Goal: Task Accomplishment & Management: Manage account settings

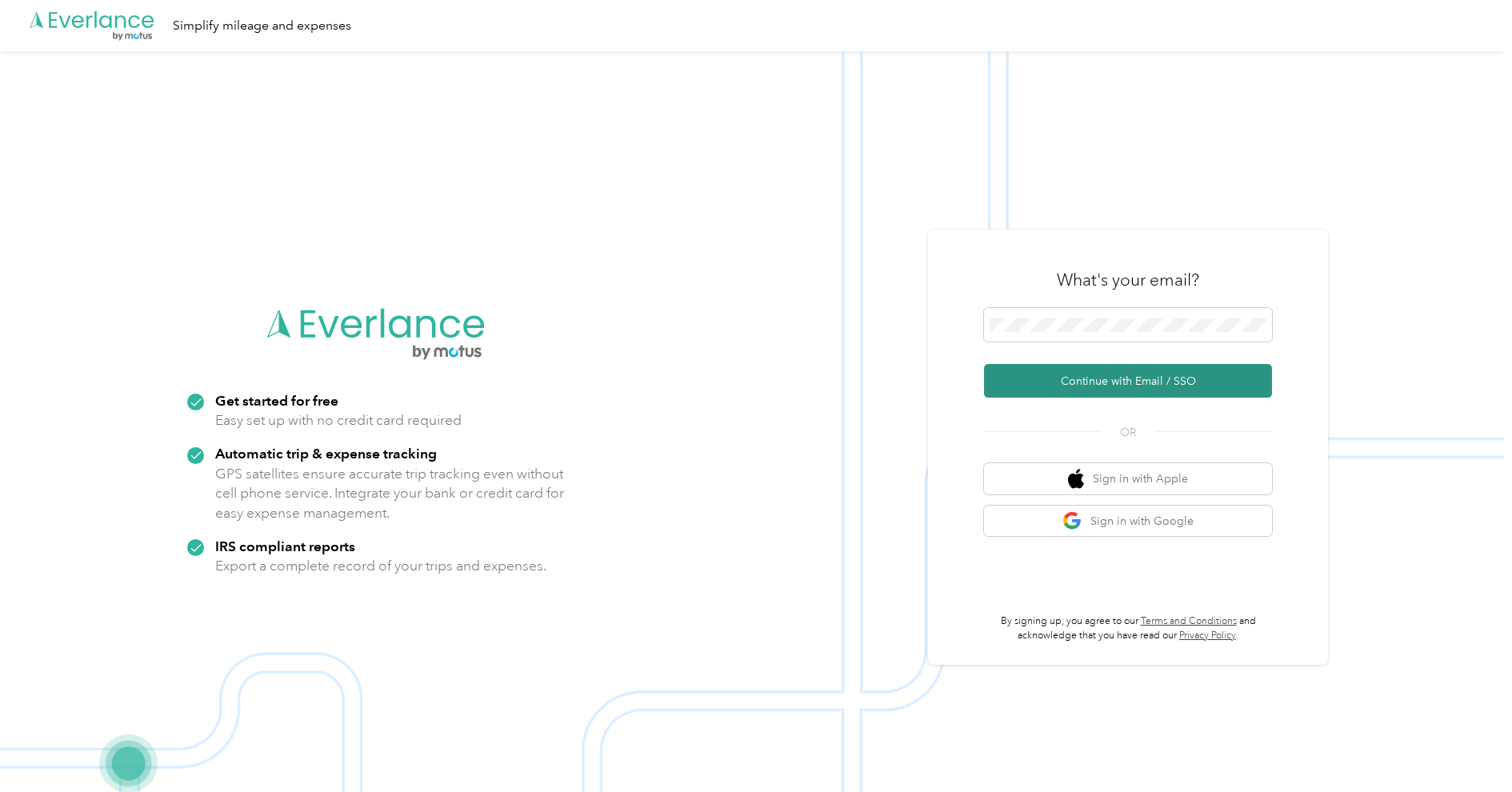
click at [1131, 383] on button "Continue with Email / SSO" at bounding box center [1127, 381] width 288 height 33
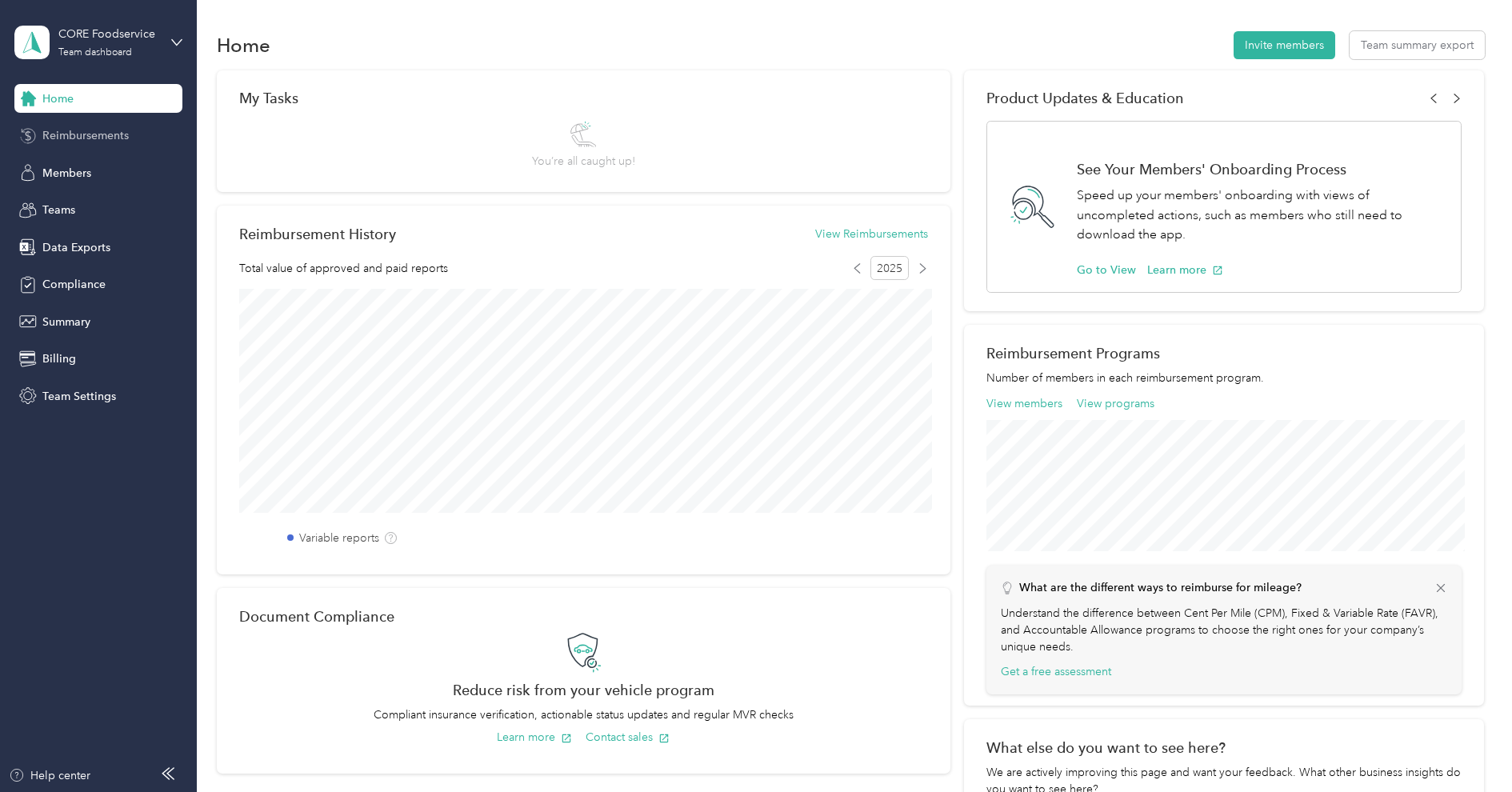
click at [63, 148] on div "Reimbursements" at bounding box center [98, 136] width 168 height 29
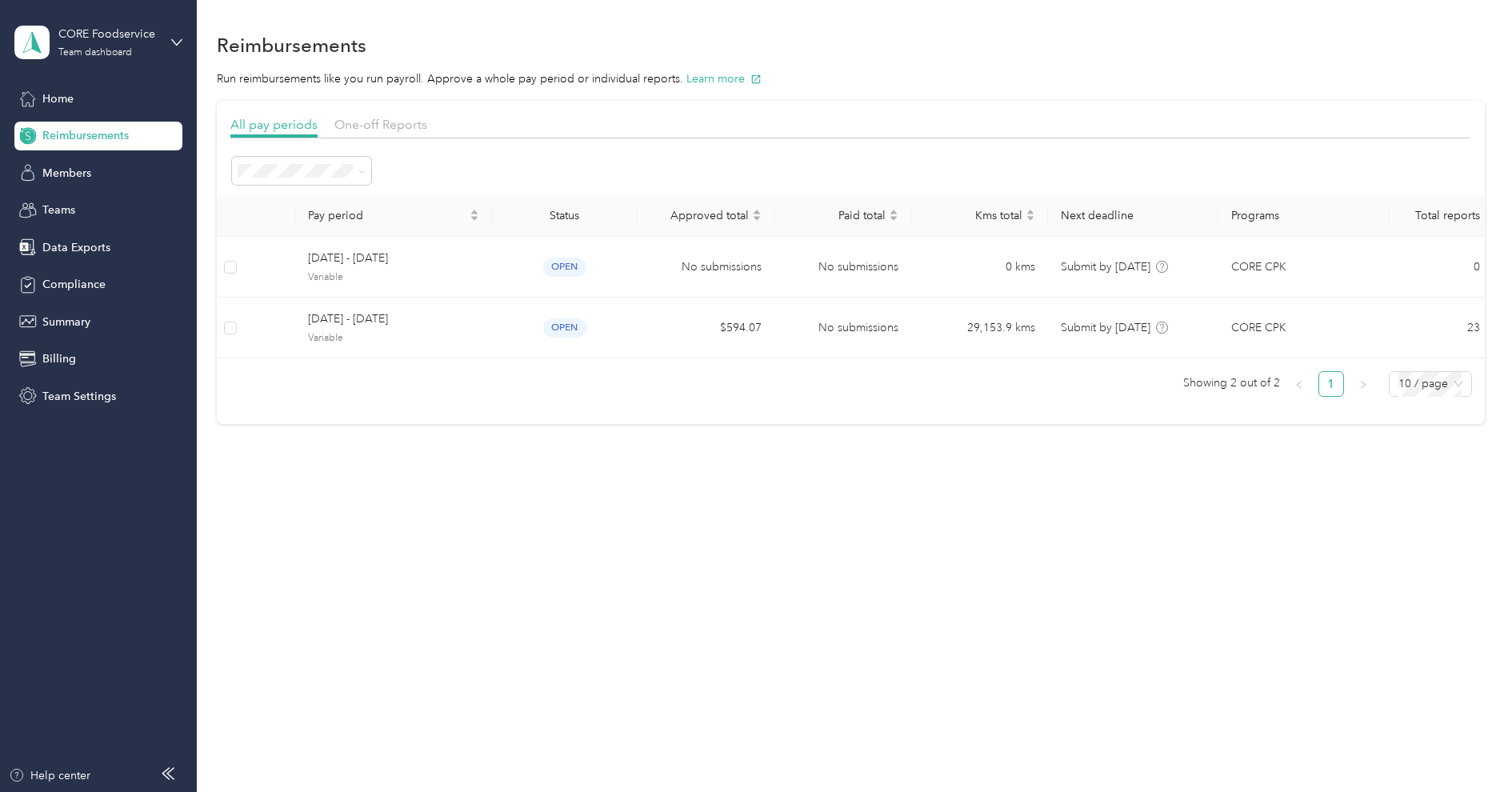
click at [90, 23] on div "CORE Foodservice Team dashboard" at bounding box center [98, 42] width 168 height 56
click at [87, 195] on div "Log out" at bounding box center [183, 205] width 315 height 28
